Goal: Communication & Community: Answer question/provide support

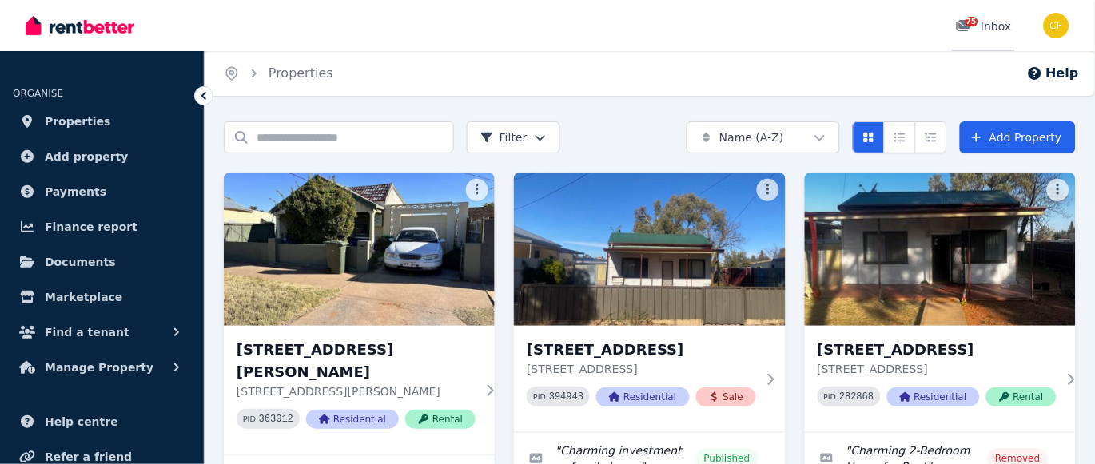
click at [971, 21] on span "75" at bounding box center [971, 22] width 13 height 10
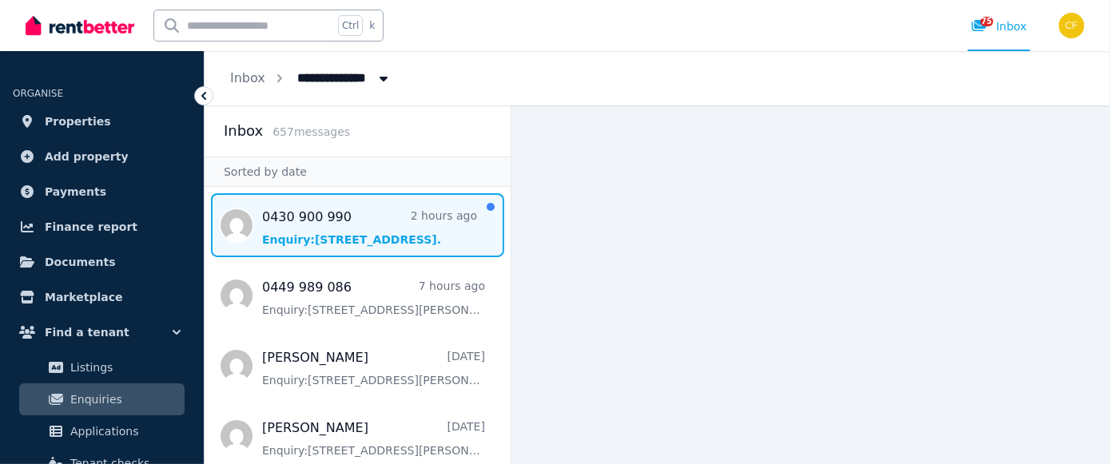
click at [330, 233] on span "Message list" at bounding box center [358, 225] width 306 height 64
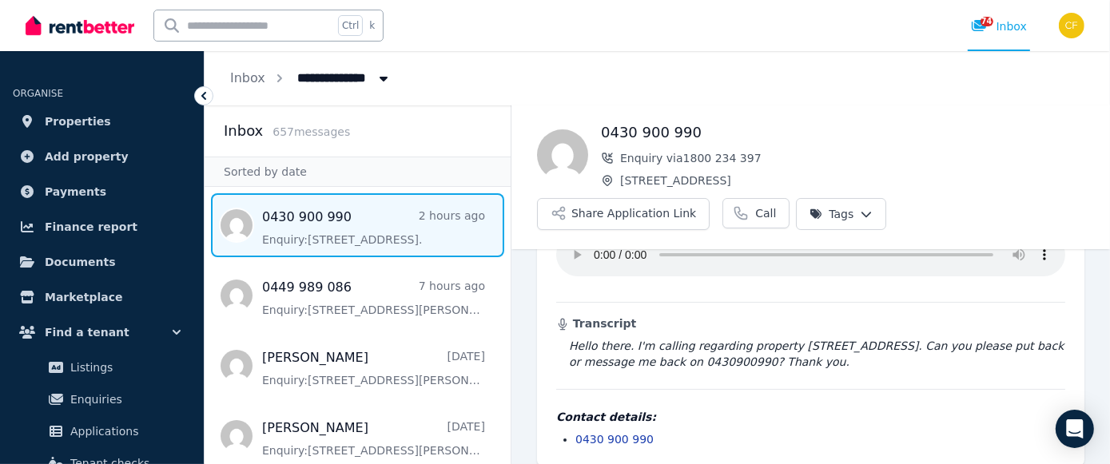
scroll to position [108, 0]
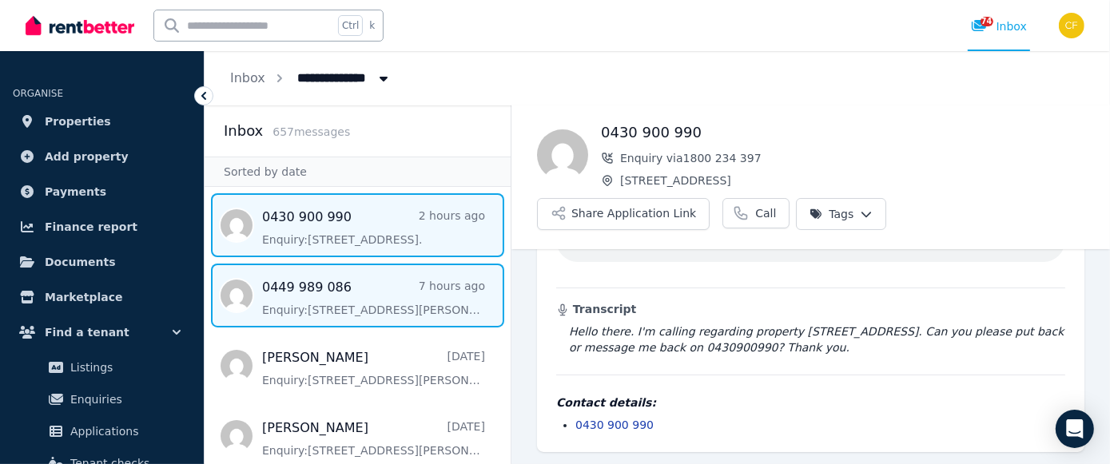
click at [388, 307] on span "Message list" at bounding box center [358, 296] width 306 height 64
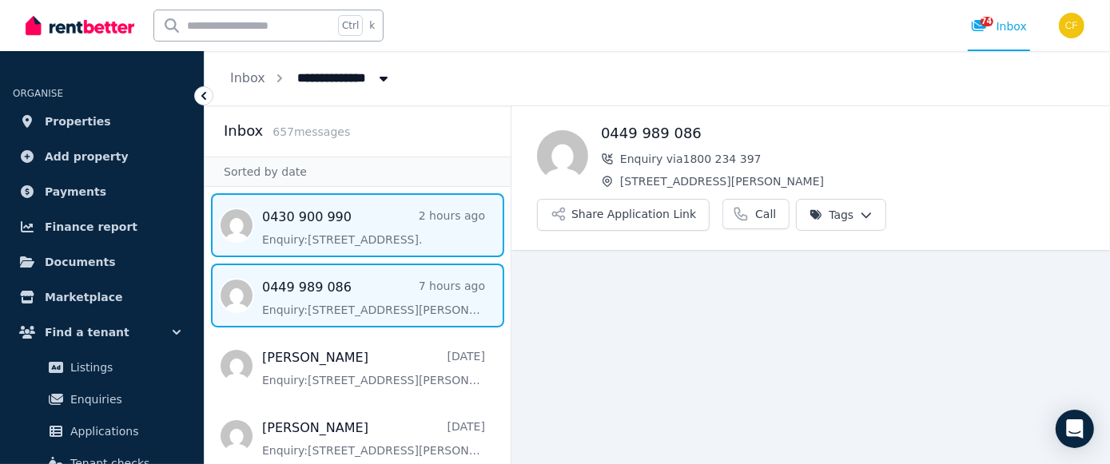
click at [426, 230] on span "Message list" at bounding box center [358, 225] width 306 height 64
